Goal: Task Accomplishment & Management: Use online tool/utility

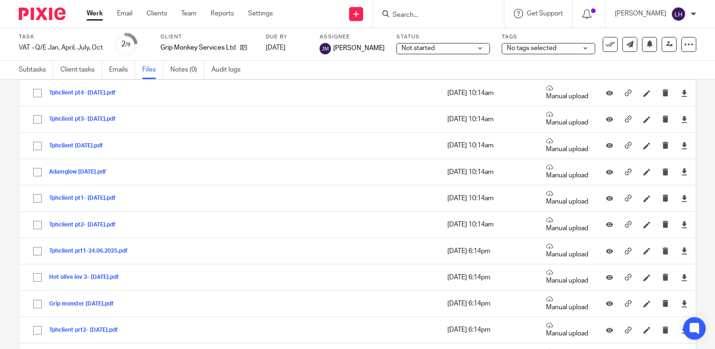
scroll to position [116, 0]
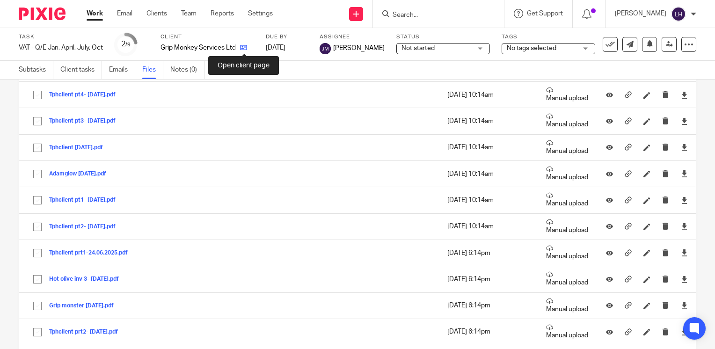
click at [244, 47] on icon at bounding box center [243, 47] width 7 height 7
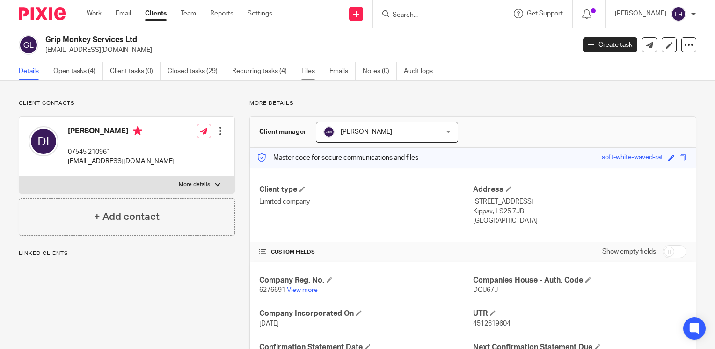
click at [307, 74] on link "Files" at bounding box center [311, 71] width 21 height 18
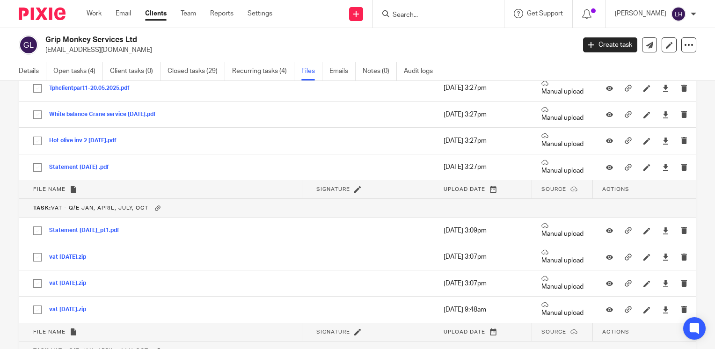
scroll to position [1298, 0]
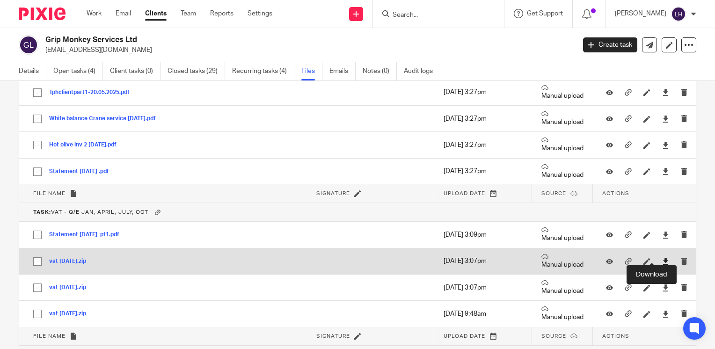
click at [662, 258] on icon at bounding box center [665, 261] width 7 height 7
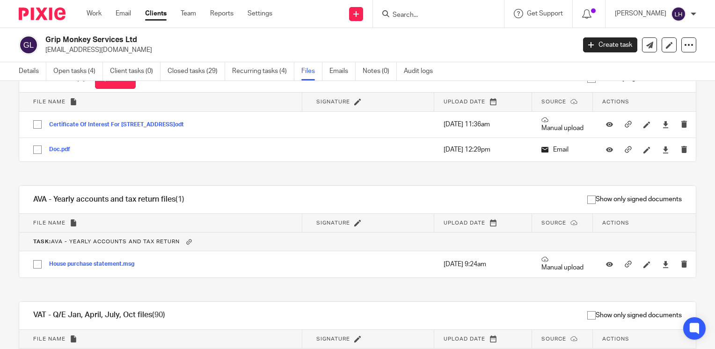
scroll to position [0, 0]
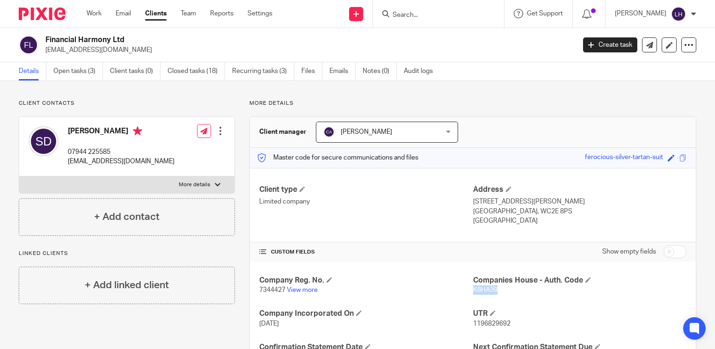
click at [423, 15] on input "Search" at bounding box center [434, 15] width 84 height 8
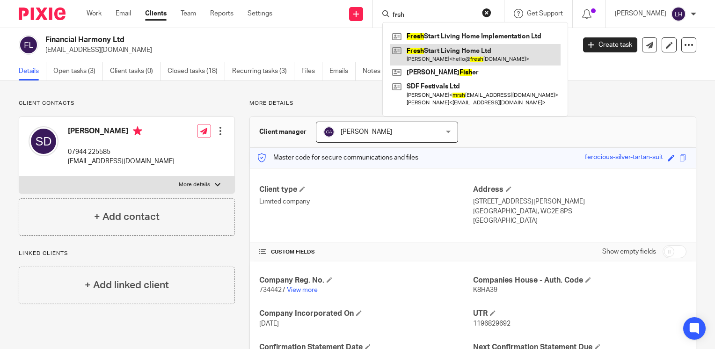
type input "frsh"
click at [440, 46] on link at bounding box center [475, 55] width 171 height 22
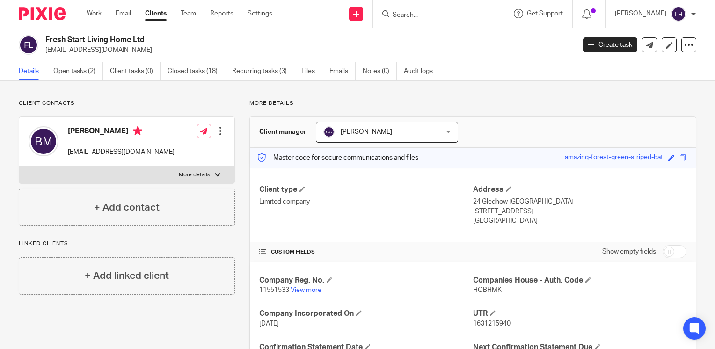
click at [450, 17] on input "Search" at bounding box center [434, 15] width 84 height 8
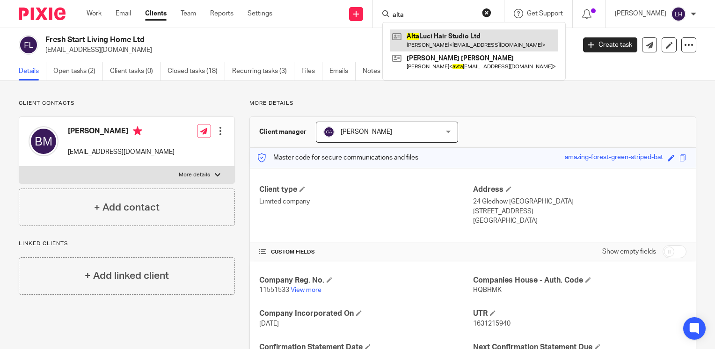
type input "alta"
click at [457, 36] on link at bounding box center [474, 40] width 168 height 22
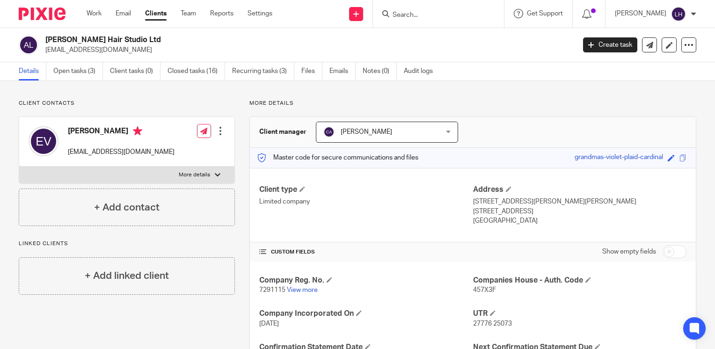
click at [439, 16] on input "Search" at bounding box center [434, 15] width 84 height 8
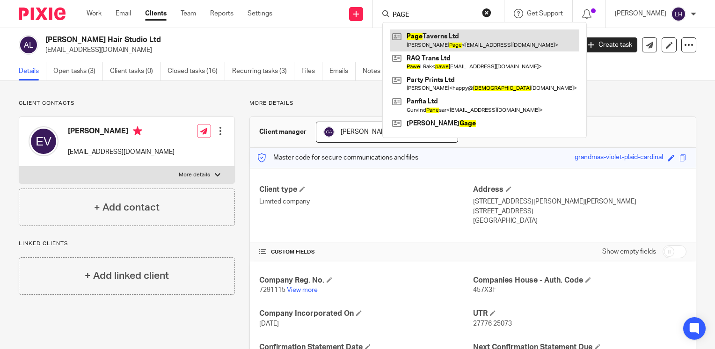
type input "PAGE"
click at [450, 36] on link at bounding box center [484, 40] width 189 height 22
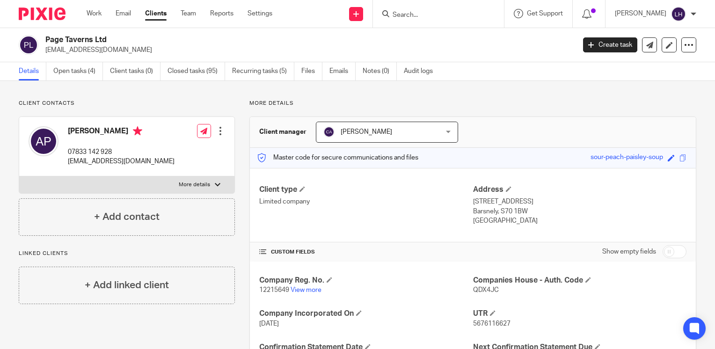
click at [460, 15] on input "Search" at bounding box center [434, 15] width 84 height 8
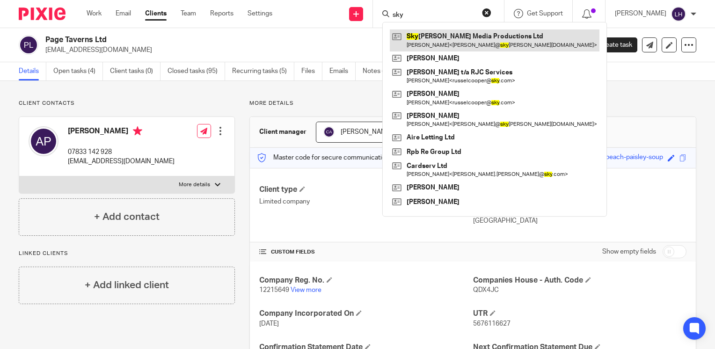
type input "sky"
click at [469, 43] on link at bounding box center [495, 40] width 210 height 22
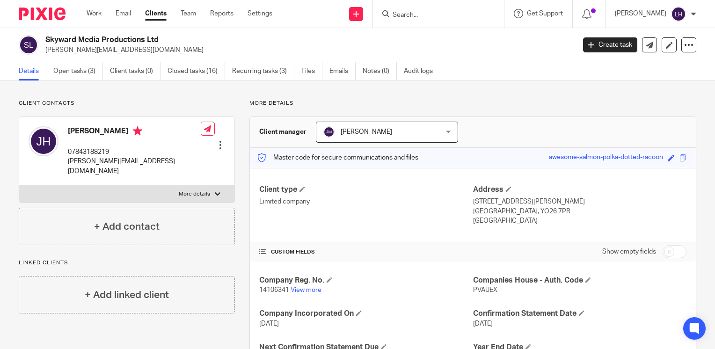
click at [424, 16] on input "Search" at bounding box center [434, 15] width 84 height 8
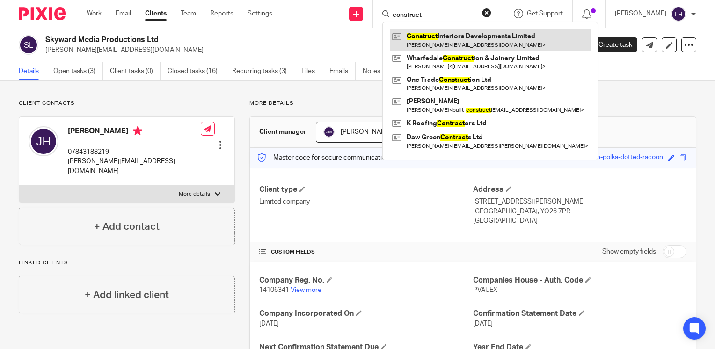
type input "construct"
click at [443, 44] on link at bounding box center [490, 40] width 201 height 22
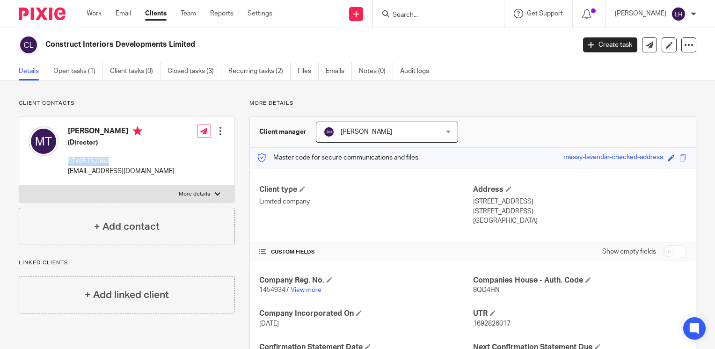
drag, startPoint x: 114, startPoint y: 162, endPoint x: 65, endPoint y: 161, distance: 48.7
click at [65, 161] on div "Michael Tawton (Director) 07495752360 tawton88@gmail.com" at bounding box center [102, 151] width 146 height 59
copy p "07495752360"
click at [421, 17] on input "Search" at bounding box center [434, 15] width 84 height 8
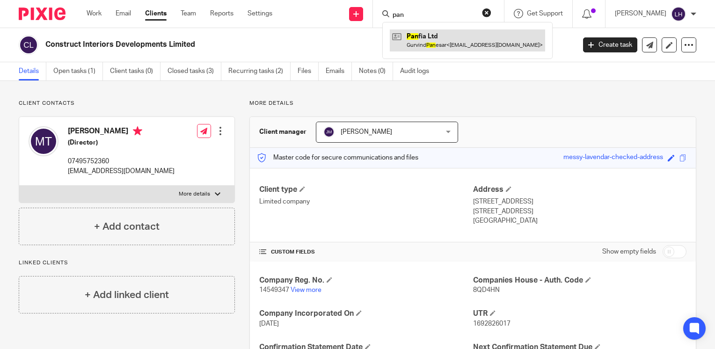
type input "pan"
click at [449, 35] on link at bounding box center [467, 40] width 155 height 22
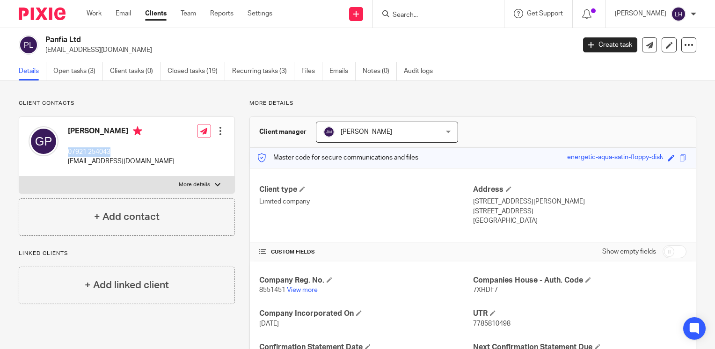
drag, startPoint x: 117, startPoint y: 153, endPoint x: 68, endPoint y: 153, distance: 49.1
click at [68, 153] on p "07921 254043" at bounding box center [121, 151] width 107 height 9
copy p "07921 254043"
click at [418, 12] on input "Search" at bounding box center [434, 15] width 84 height 8
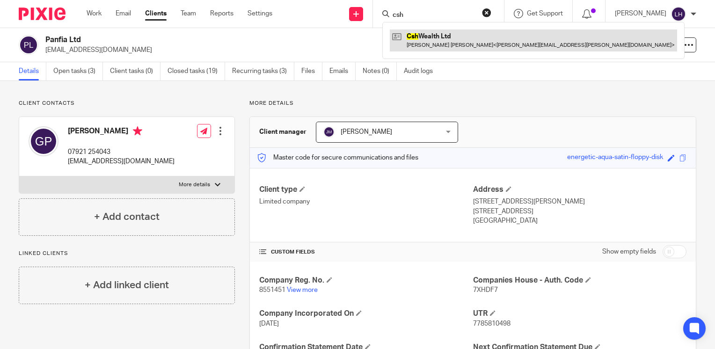
type input "csh"
click at [439, 34] on link at bounding box center [533, 40] width 287 height 22
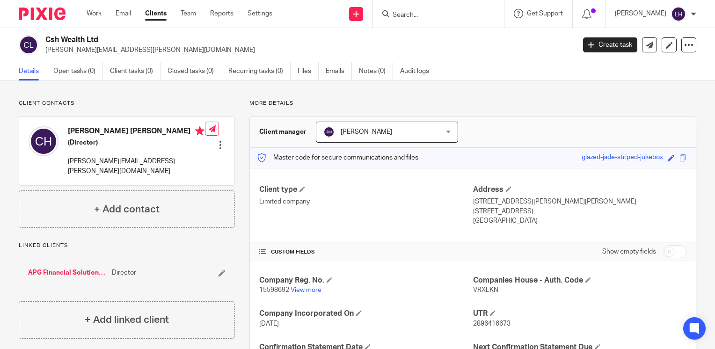
click at [434, 14] on input "Search" at bounding box center [434, 15] width 84 height 8
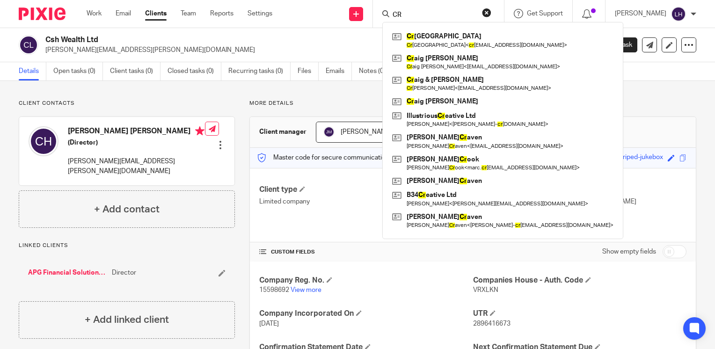
type input "C"
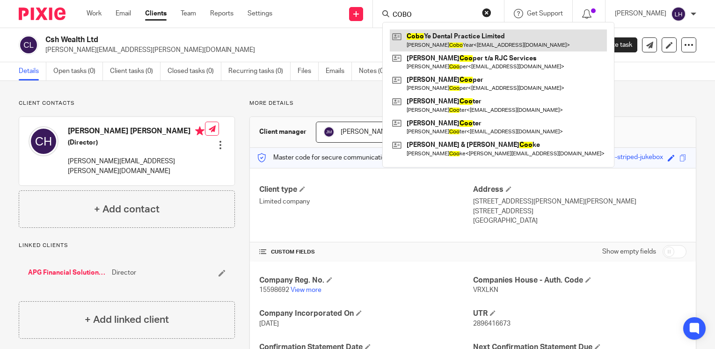
type input "COBO"
click at [443, 38] on link at bounding box center [498, 40] width 217 height 22
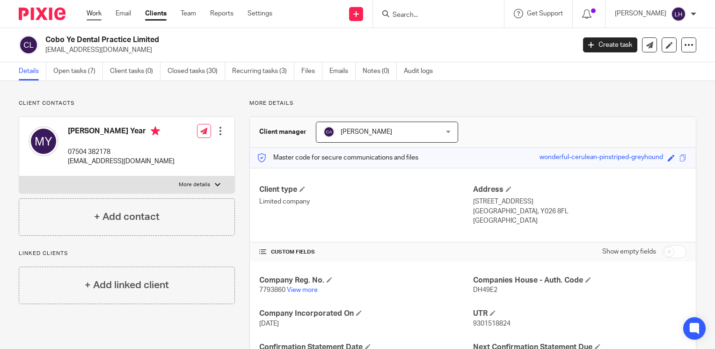
click at [95, 13] on link "Work" at bounding box center [94, 13] width 15 height 9
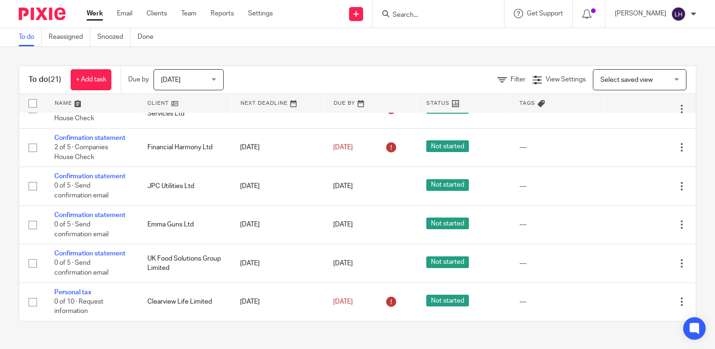
scroll to position [719, 0]
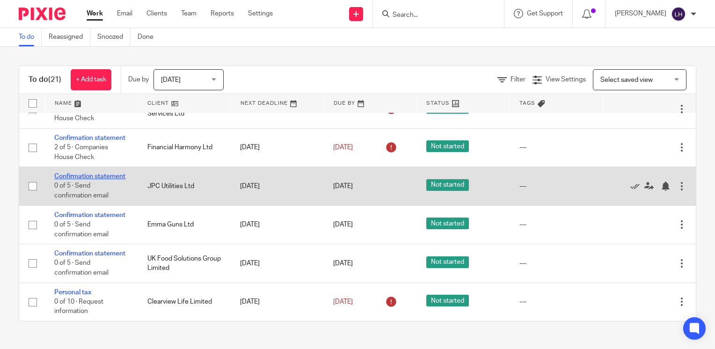
click at [89, 175] on link "Confirmation statement" at bounding box center [89, 176] width 71 height 7
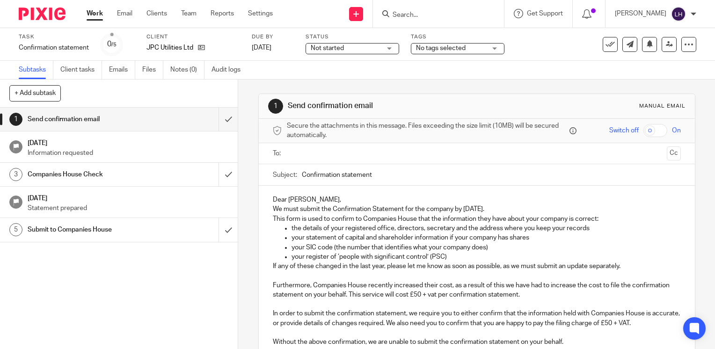
click at [320, 152] on input "text" at bounding box center [476, 153] width 372 height 11
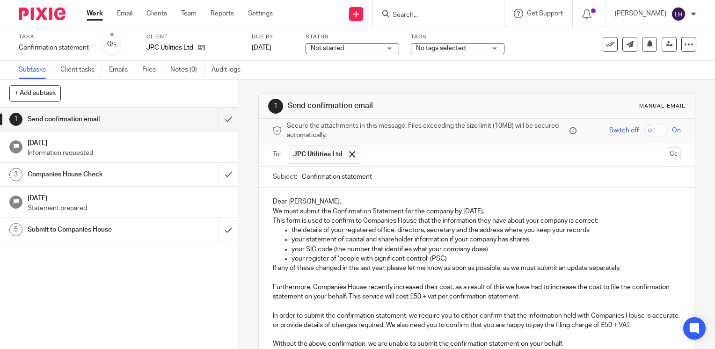
click at [377, 178] on input "Confirmation statement" at bounding box center [491, 177] width 379 height 21
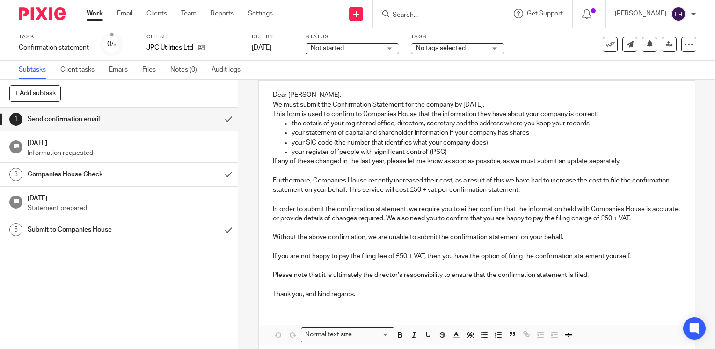
scroll to position [112, 0]
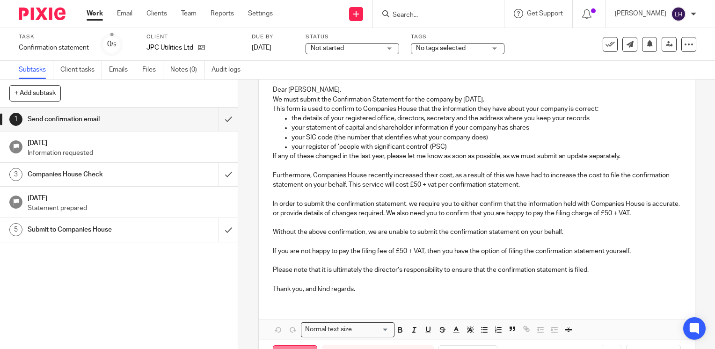
type input "Confirmation statement - JPC Utilities Ltd"
click at [308, 347] on input "Send" at bounding box center [295, 355] width 44 height 20
type input "Sent"
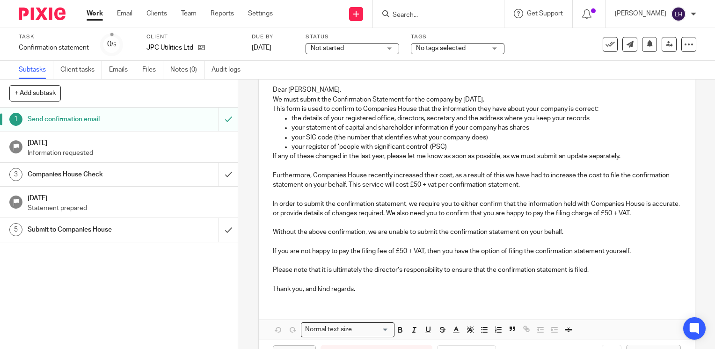
click at [95, 11] on link "Work" at bounding box center [95, 13] width 16 height 9
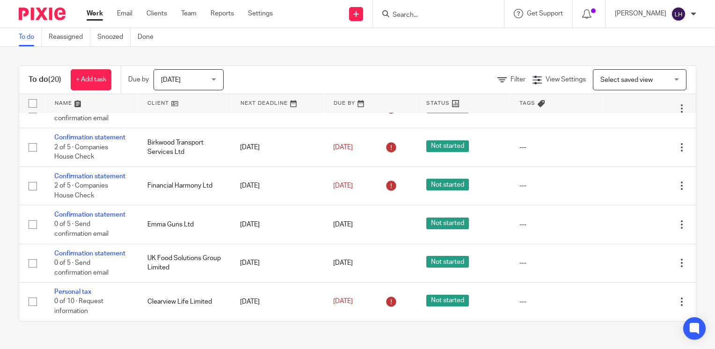
scroll to position [700, 0]
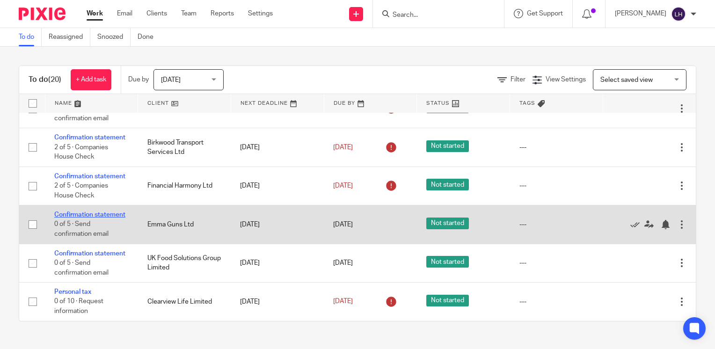
click at [84, 211] on link "Confirmation statement" at bounding box center [89, 214] width 71 height 7
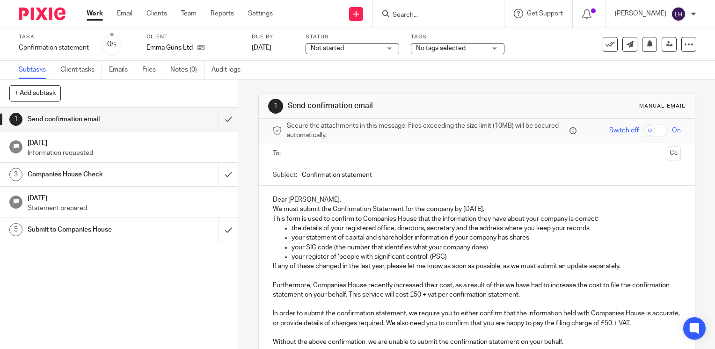
click at [320, 151] on input "text" at bounding box center [476, 153] width 372 height 11
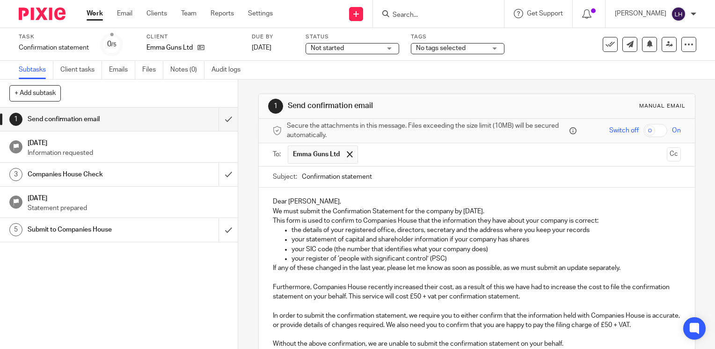
click at [408, 181] on input "Confirmation statement" at bounding box center [491, 177] width 379 height 21
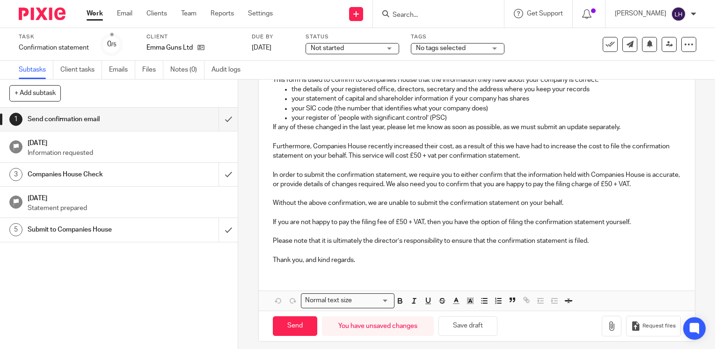
scroll to position [146, 0]
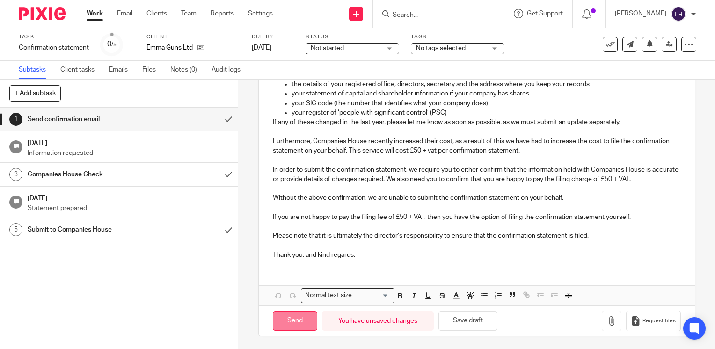
type input "Confirmation statement - Emma Guns Ltd"
click at [305, 318] on input "Send" at bounding box center [295, 321] width 44 height 20
type input "Sent"
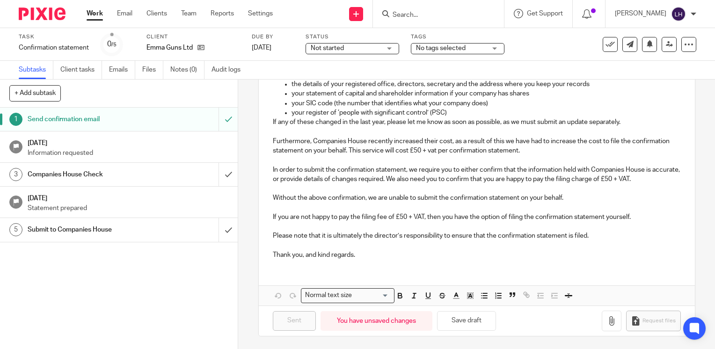
click at [100, 15] on link "Work" at bounding box center [95, 13] width 16 height 9
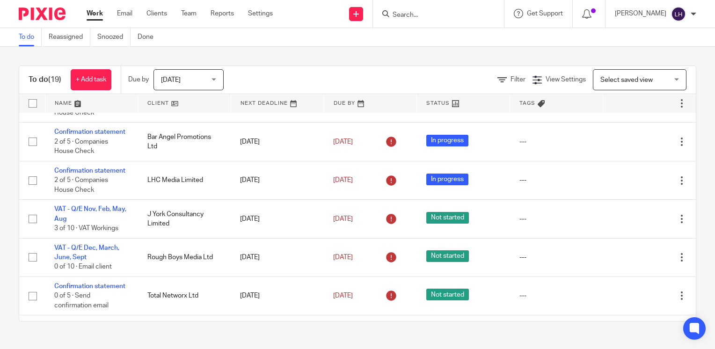
scroll to position [652, 0]
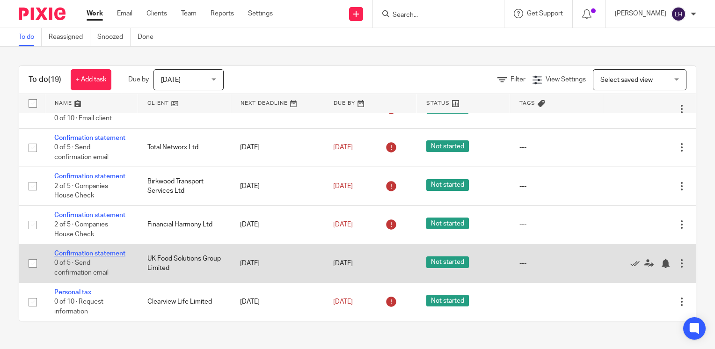
click at [88, 250] on link "Confirmation statement" at bounding box center [89, 253] width 71 height 7
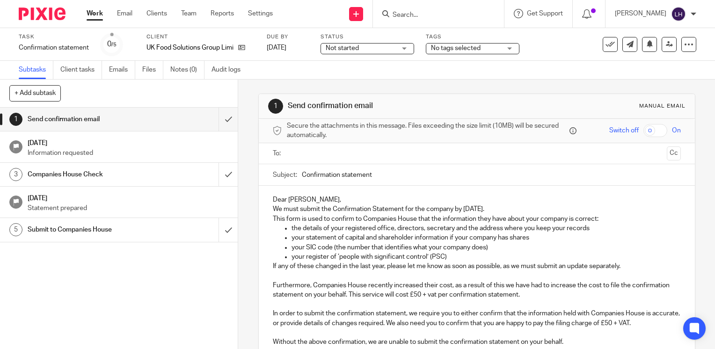
click at [316, 154] on input "text" at bounding box center [476, 153] width 372 height 11
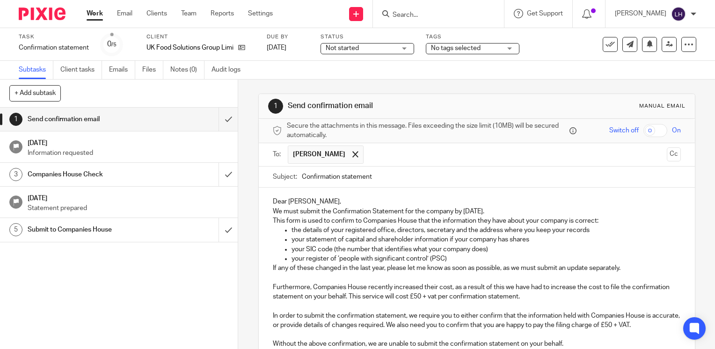
click at [404, 174] on input "Confirmation statement" at bounding box center [491, 177] width 379 height 21
click at [386, 176] on input "Confirmation statement - UK |Food Solutions Group Limited" at bounding box center [491, 177] width 379 height 21
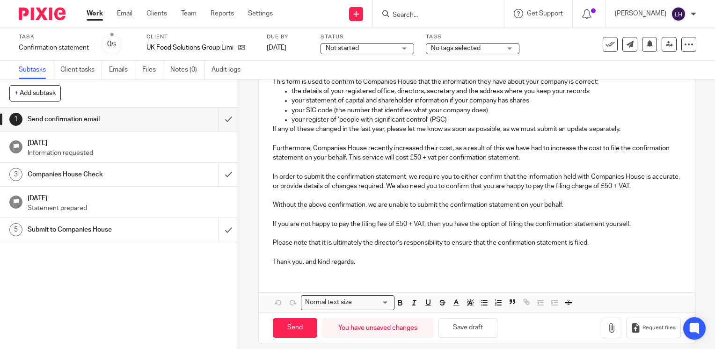
scroll to position [146, 0]
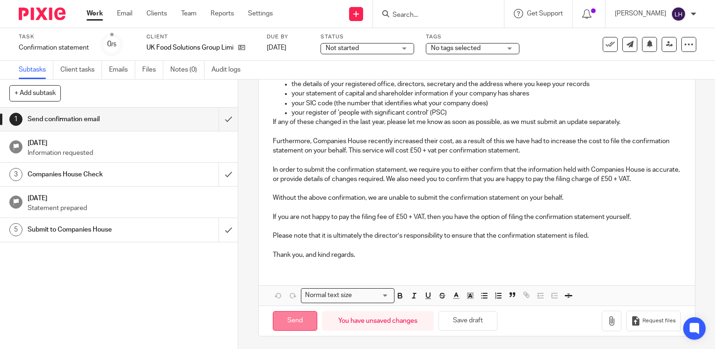
type input "Confirmation statement - UK Food Solutions Group Limited"
click at [305, 315] on input "Send" at bounding box center [295, 321] width 44 height 20
type input "Sent"
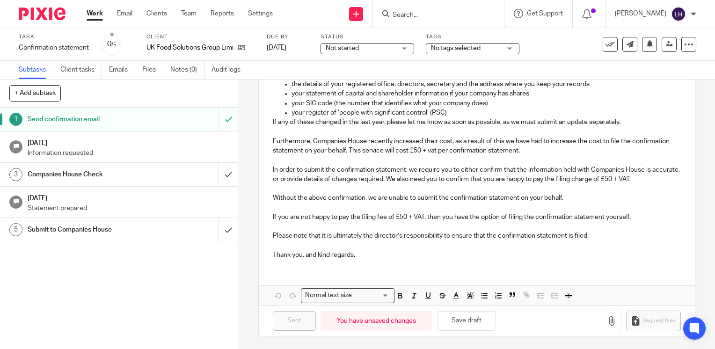
click at [97, 17] on link "Work" at bounding box center [95, 13] width 16 height 9
